Goal: Navigation & Orientation: Find specific page/section

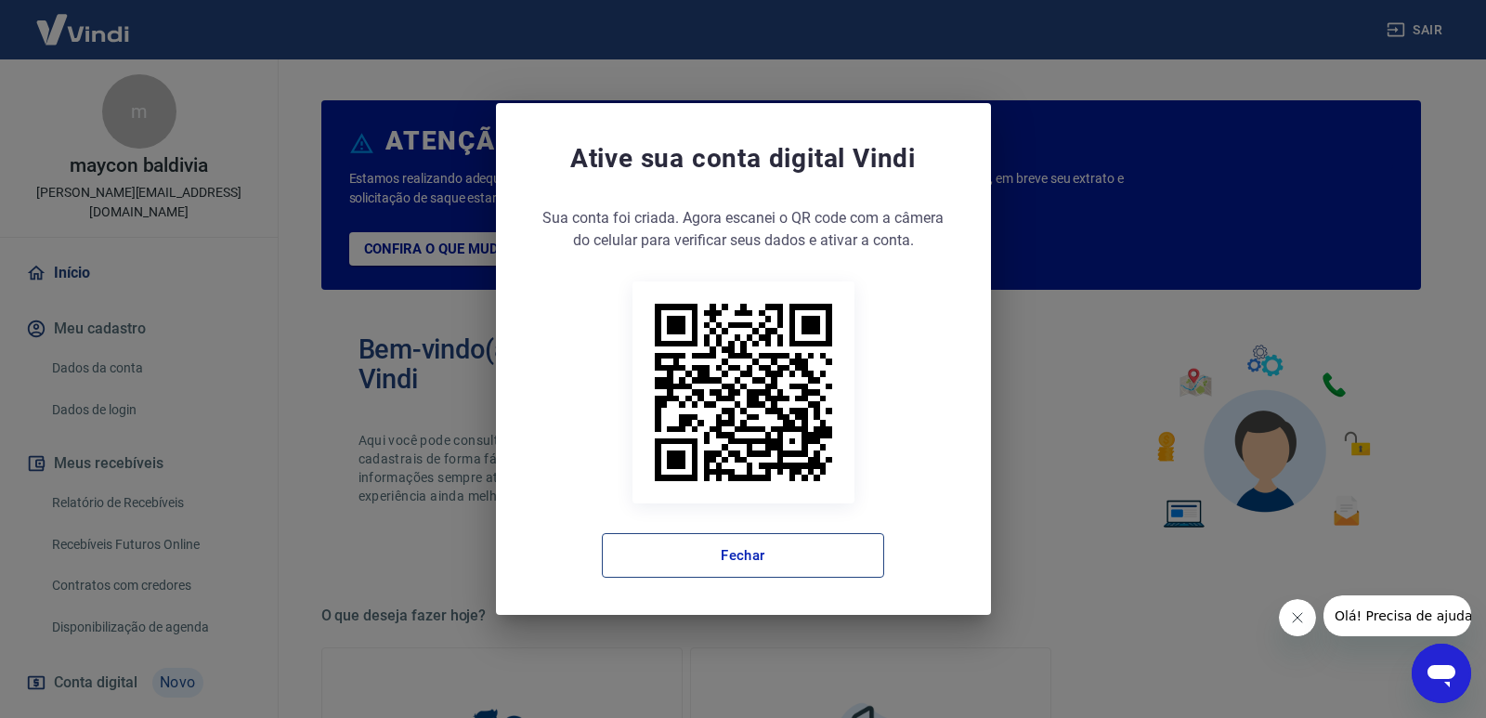
click at [780, 565] on button "Fechar" at bounding box center [743, 555] width 282 height 45
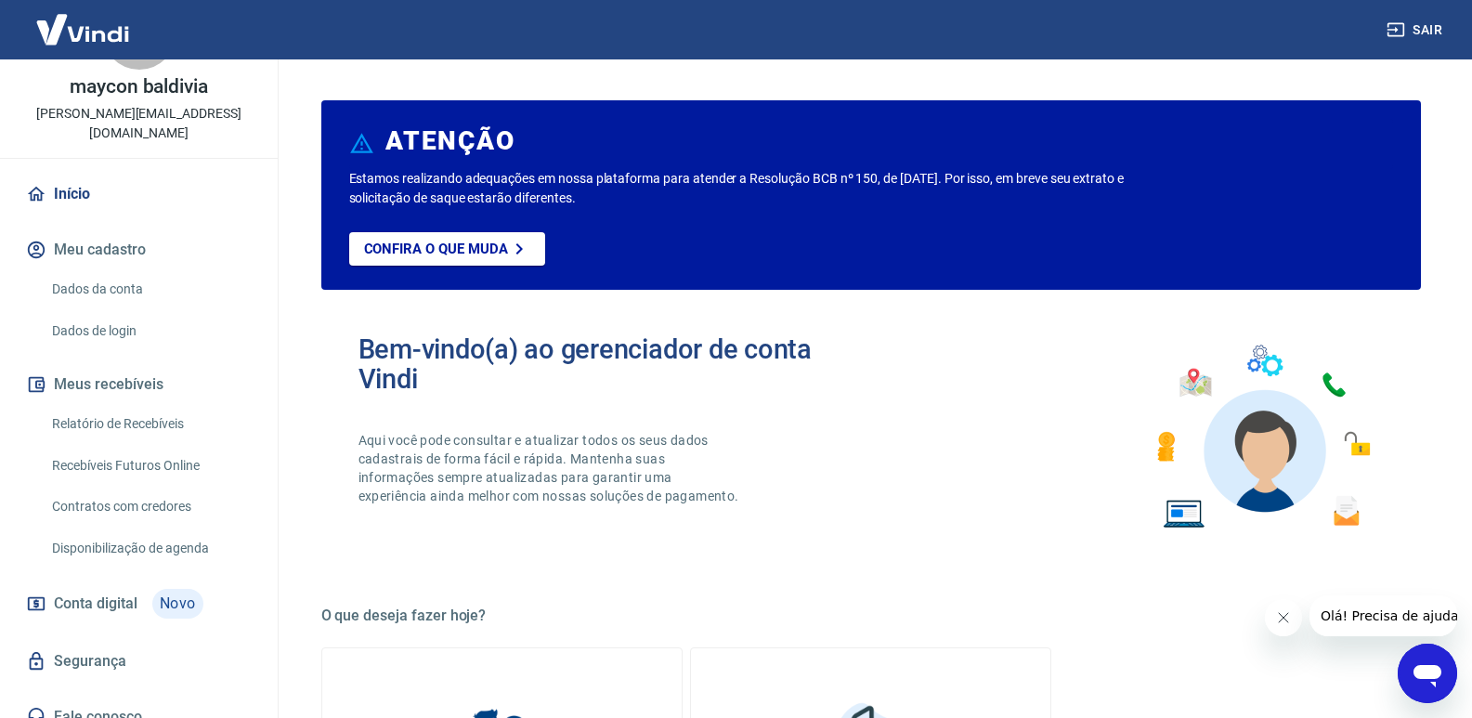
click at [71, 406] on link "Relatório de Recebíveis" at bounding box center [150, 424] width 211 height 38
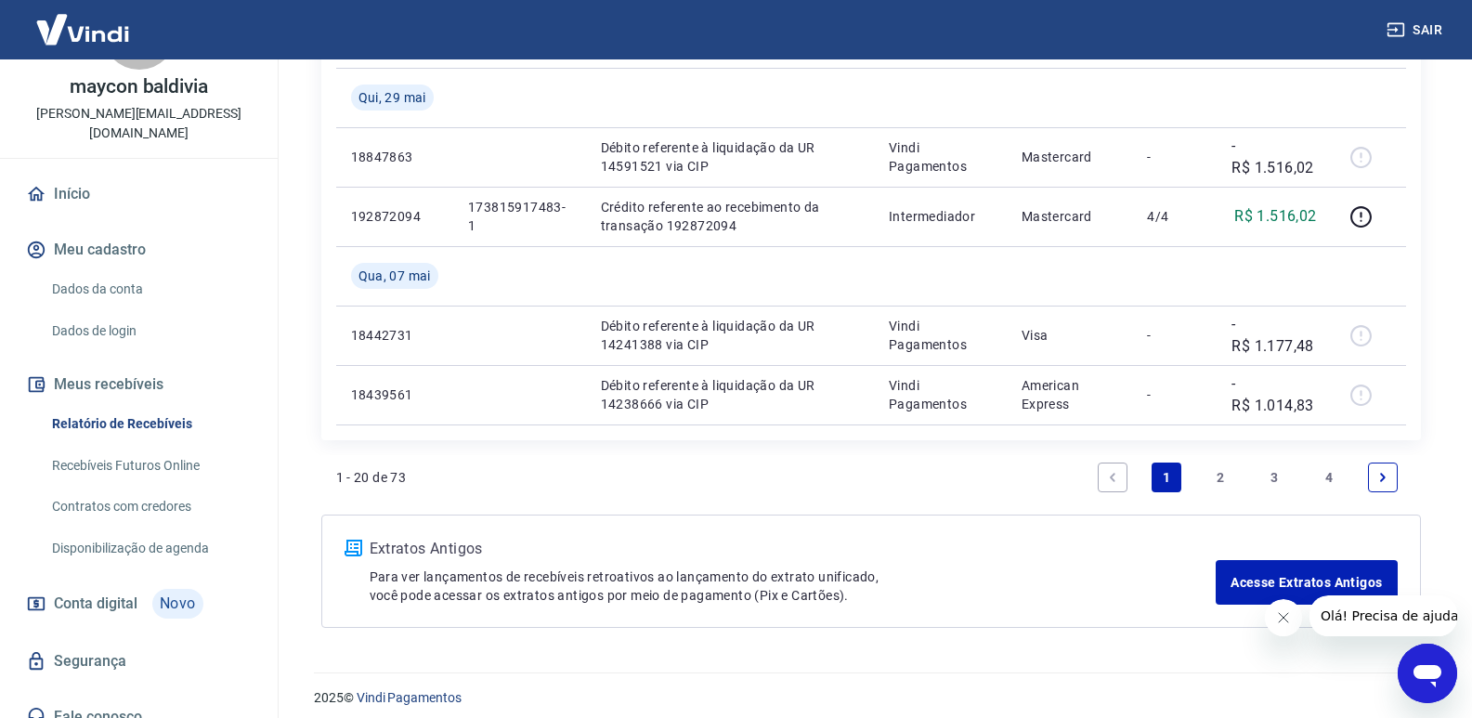
scroll to position [1869, 0]
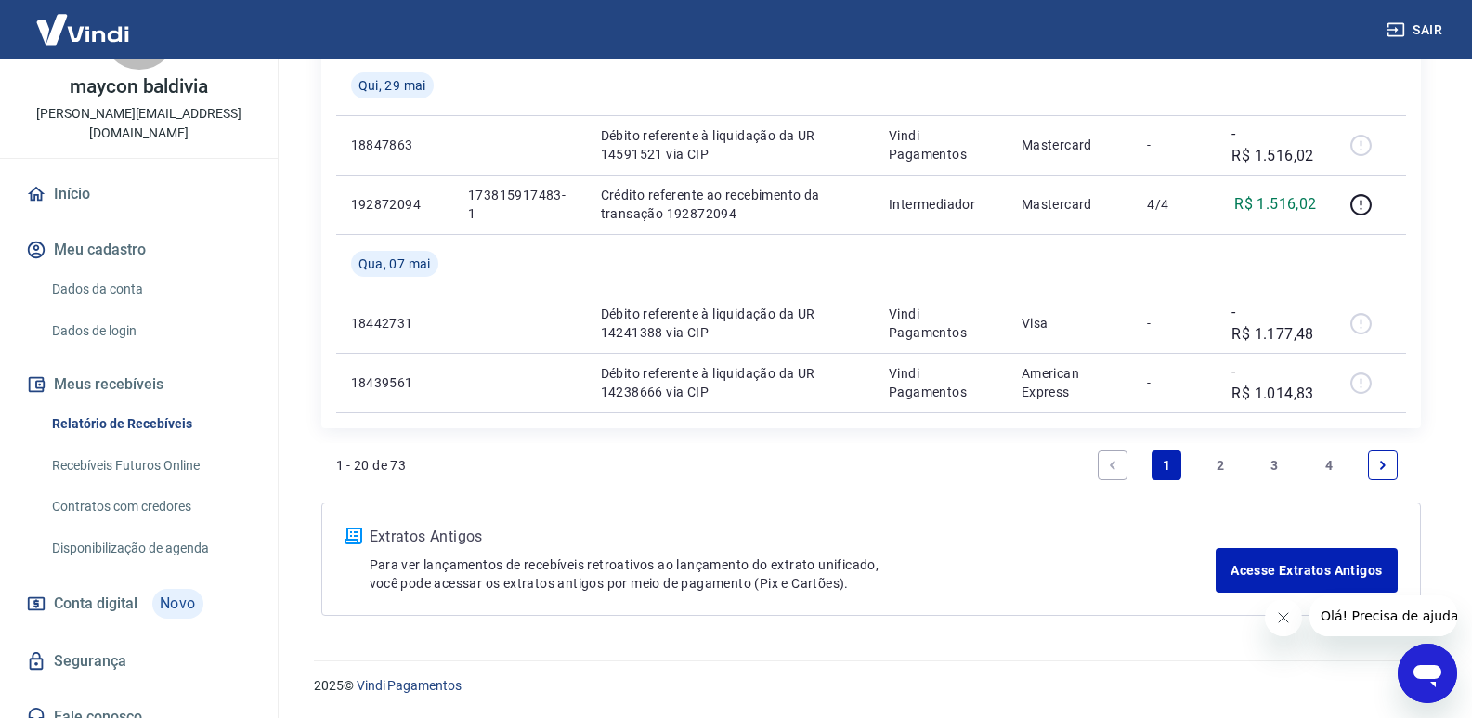
click at [86, 590] on span "Conta digital" at bounding box center [96, 603] width 84 height 26
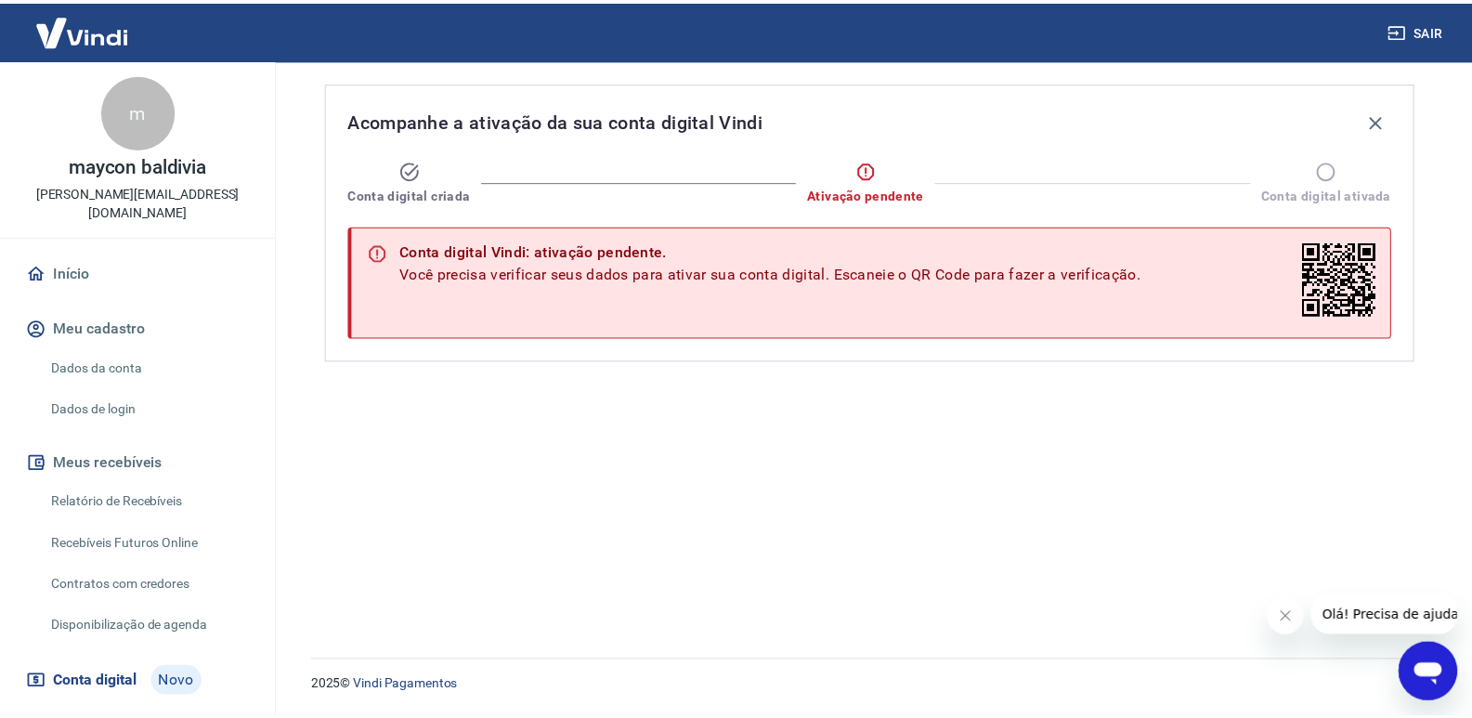
scroll to position [79, 0]
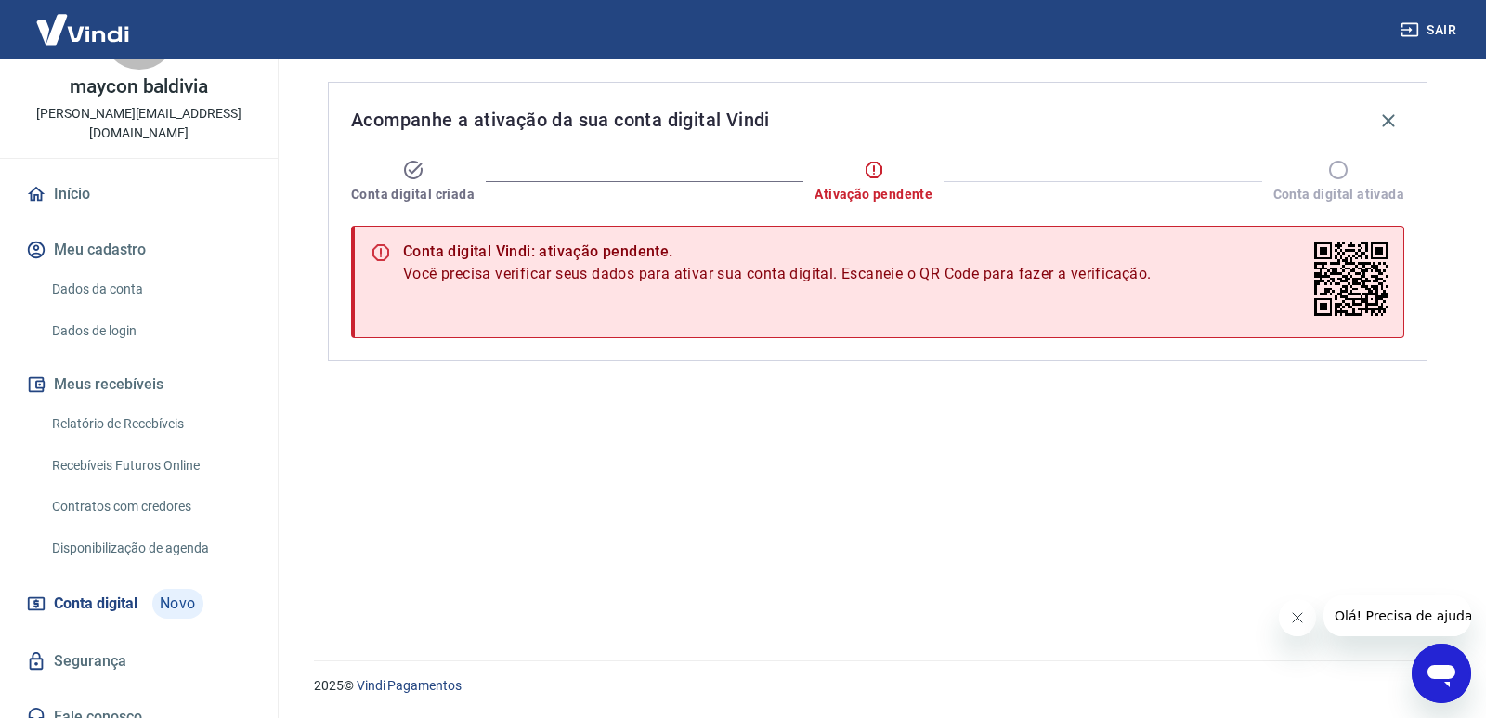
click at [74, 176] on link "Início" at bounding box center [138, 194] width 233 height 41
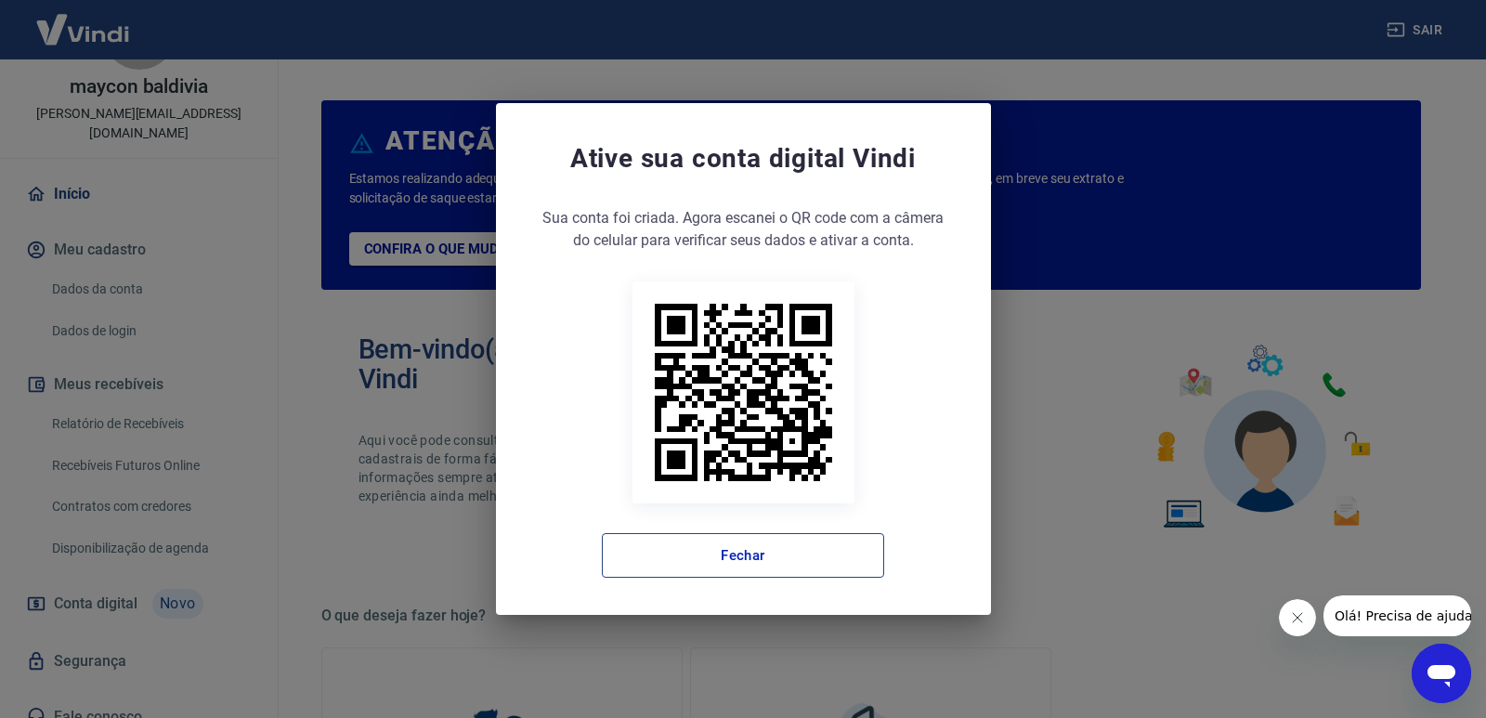
click at [712, 539] on button "Fechar" at bounding box center [743, 555] width 282 height 45
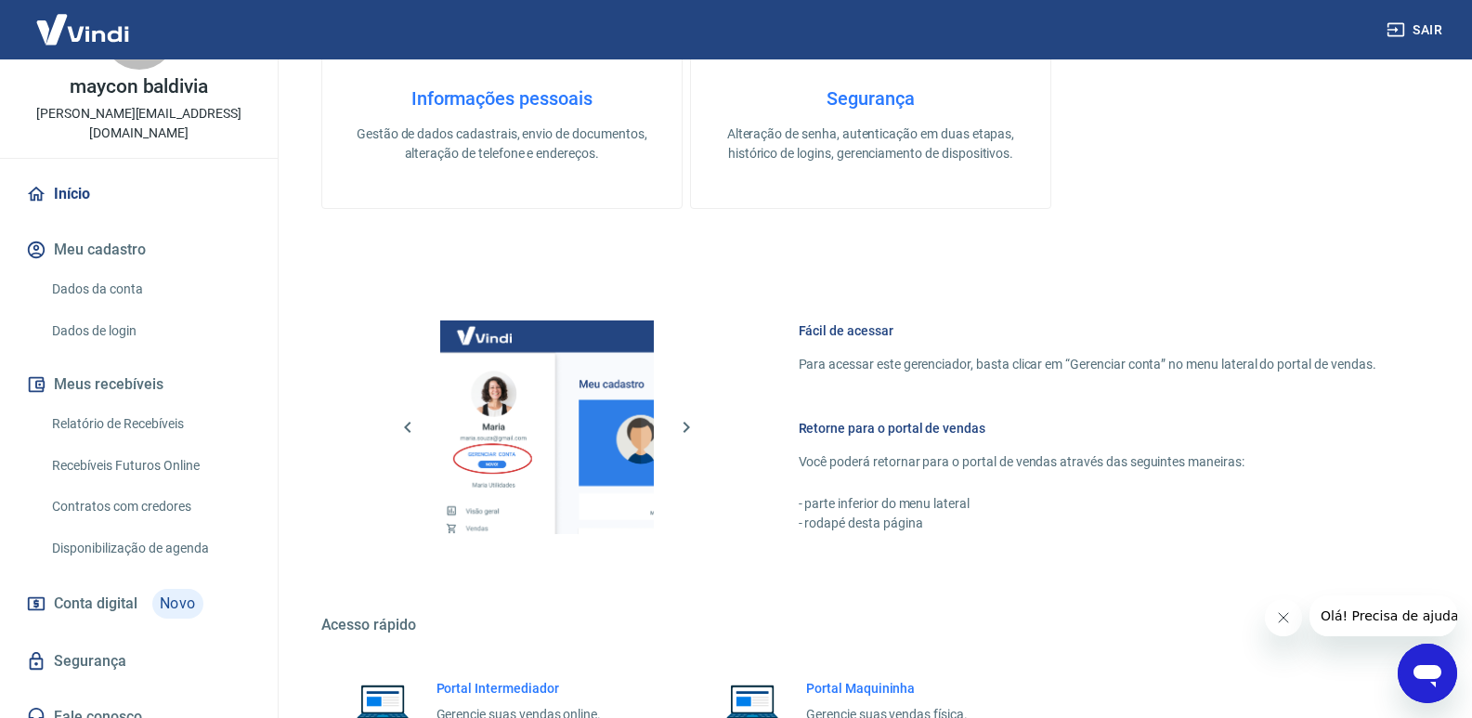
scroll to position [836, 0]
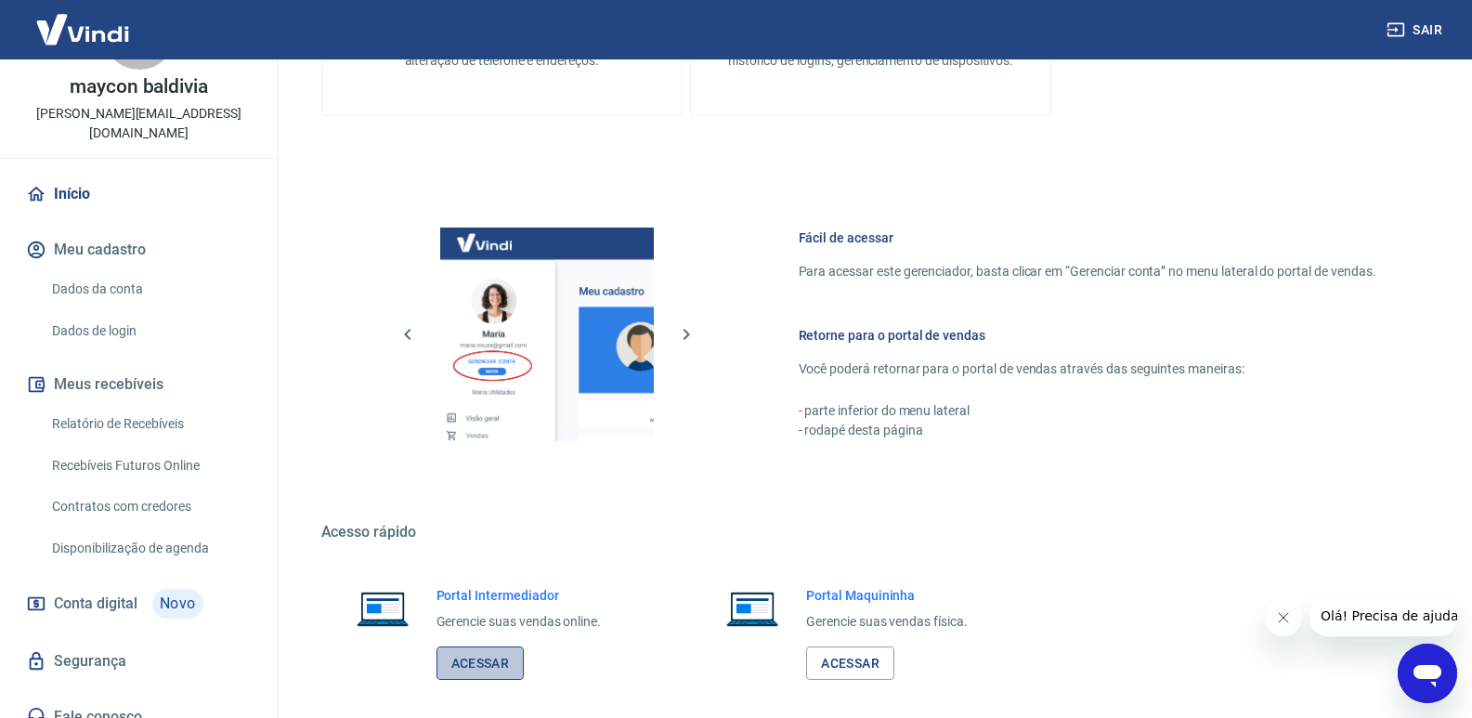
click at [477, 666] on link "Acessar" at bounding box center [480, 663] width 88 height 34
